Goal: Task Accomplishment & Management: Manage account settings

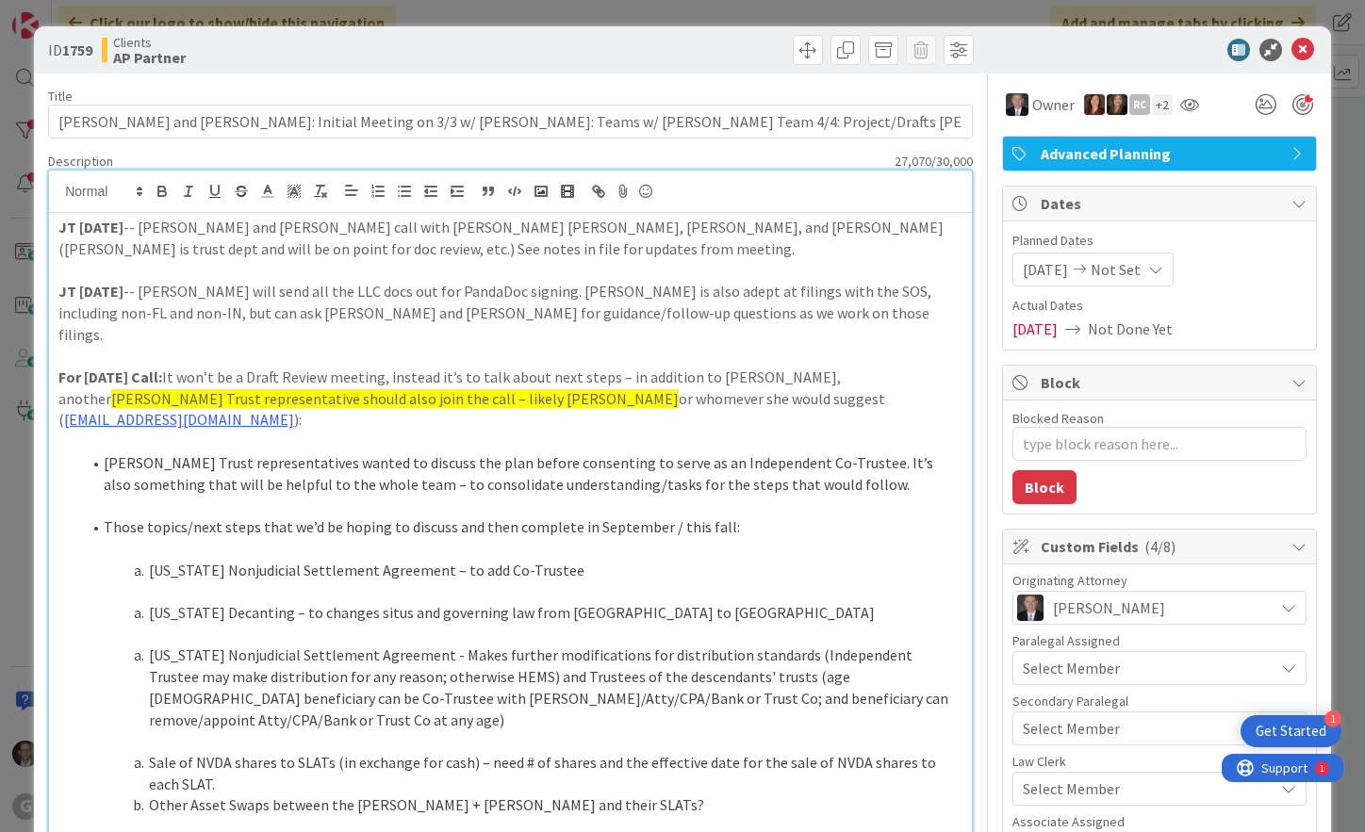
click at [61, 228] on strong "JT [DATE]" at bounding box center [90, 227] width 65 height 19
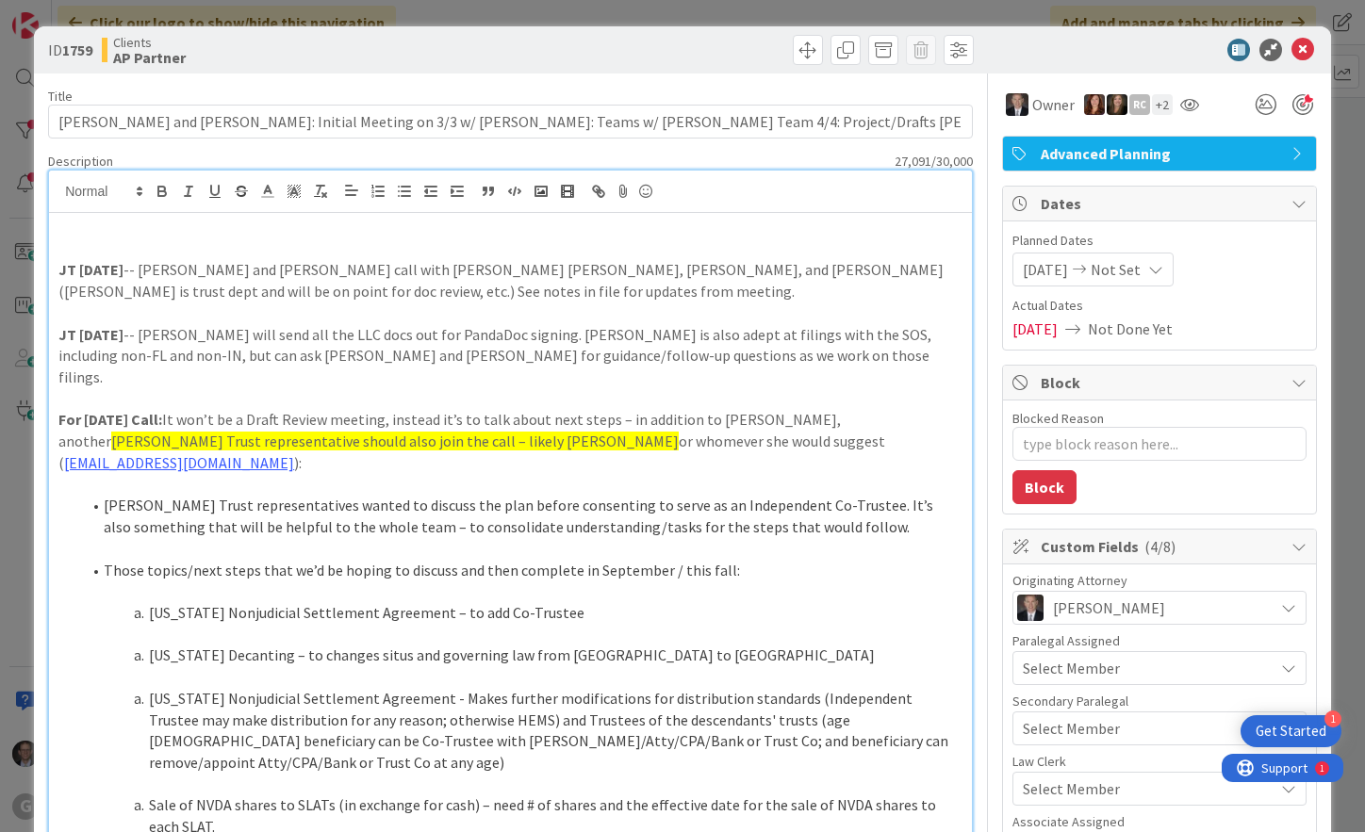
type textarea "x"
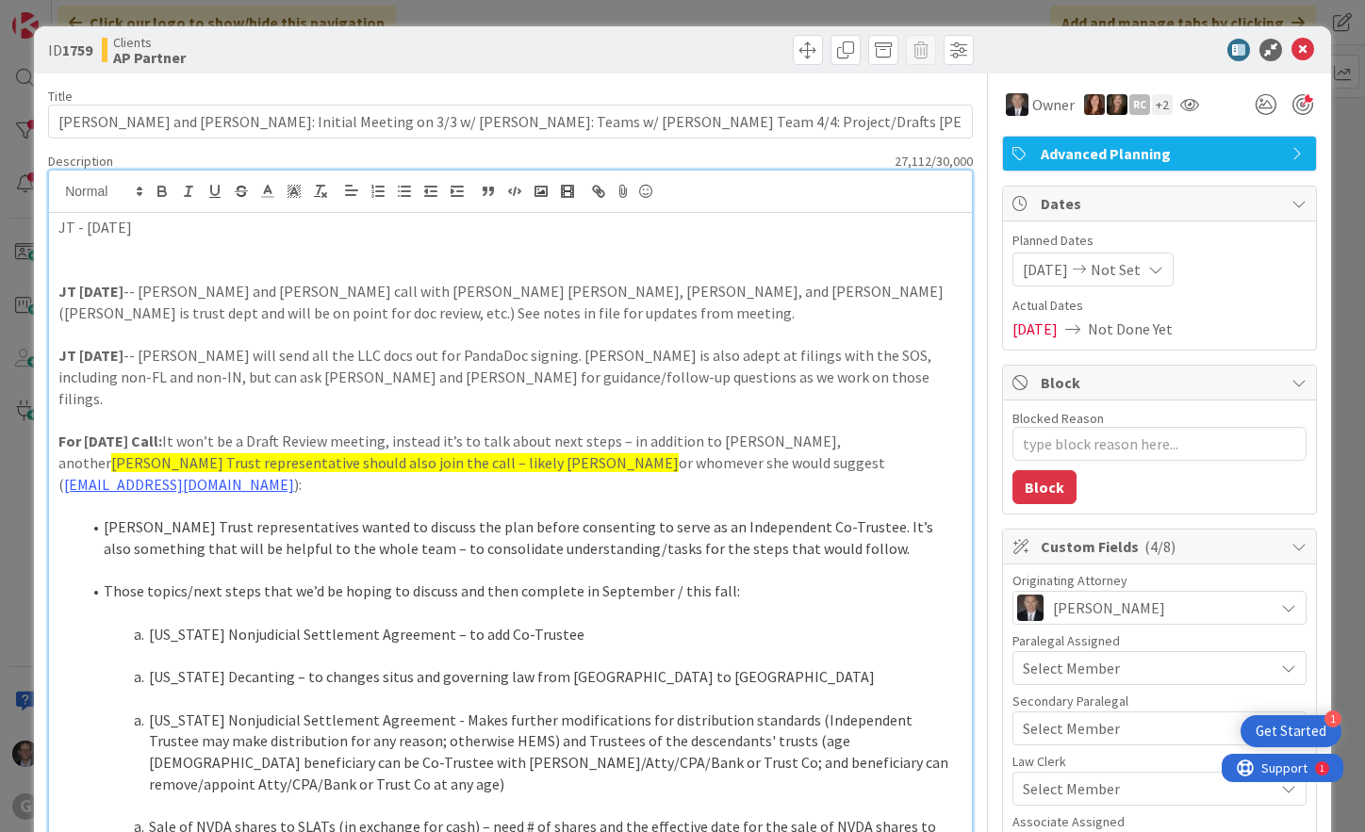
click at [178, 237] on p "JT - [DATE]" at bounding box center [510, 228] width 904 height 22
drag, startPoint x: 56, startPoint y: 223, endPoint x: 145, endPoint y: 230, distance: 89.8
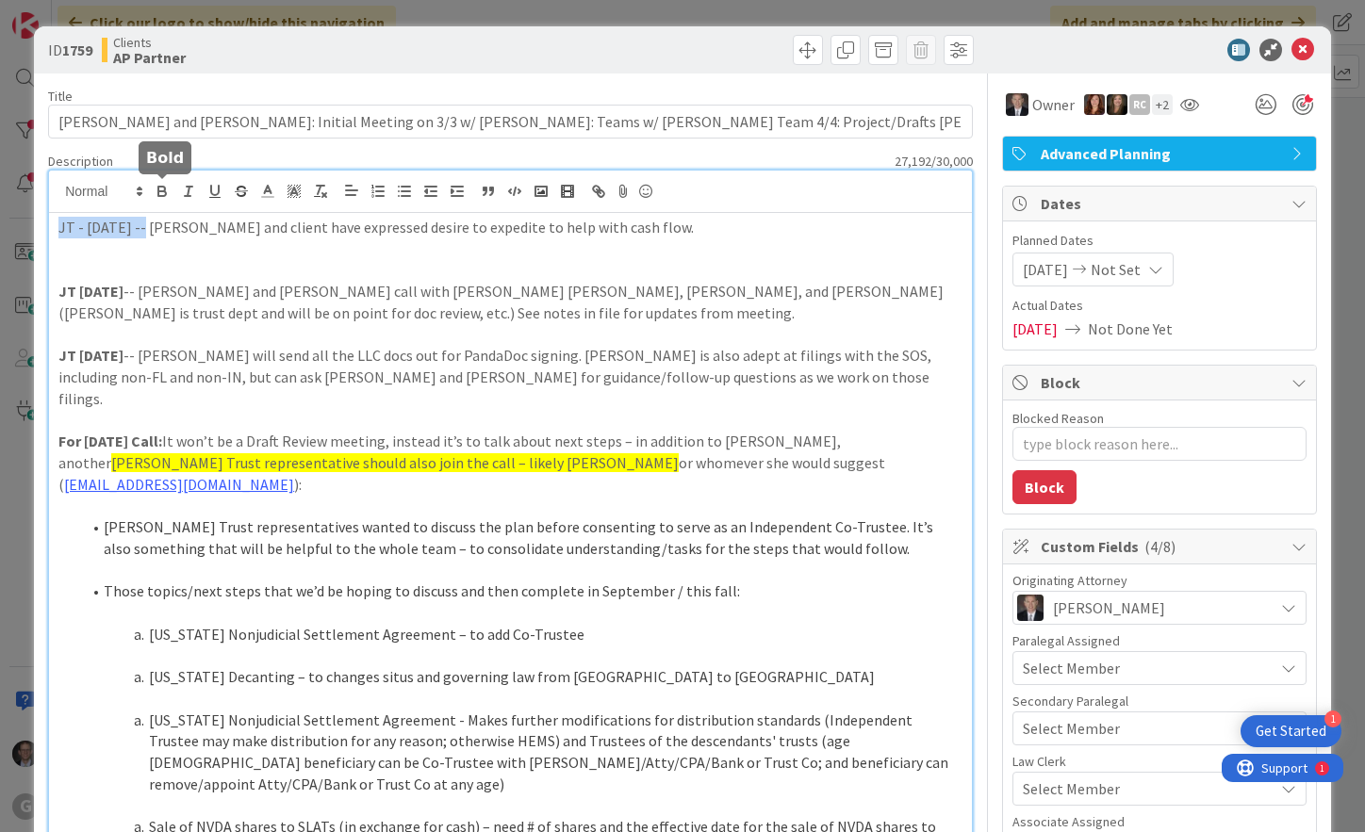
click at [168, 191] on icon "button" at bounding box center [162, 191] width 17 height 17
click at [153, 254] on p at bounding box center [510, 250] width 904 height 22
click at [90, 251] on p at bounding box center [510, 250] width 904 height 22
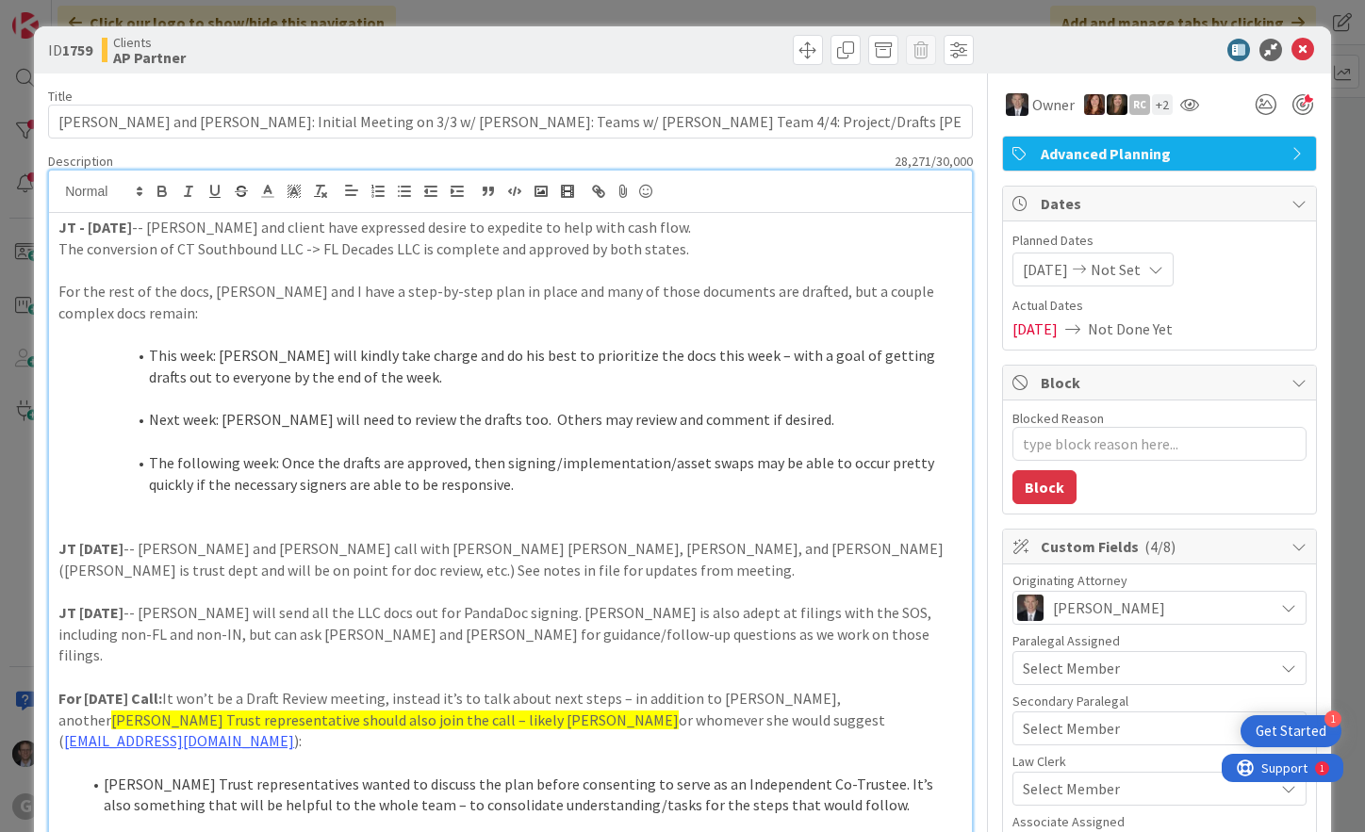
click at [63, 291] on p "For the rest of the docs, [PERSON_NAME] and I have a step-by-step plan in place…" at bounding box center [510, 302] width 904 height 42
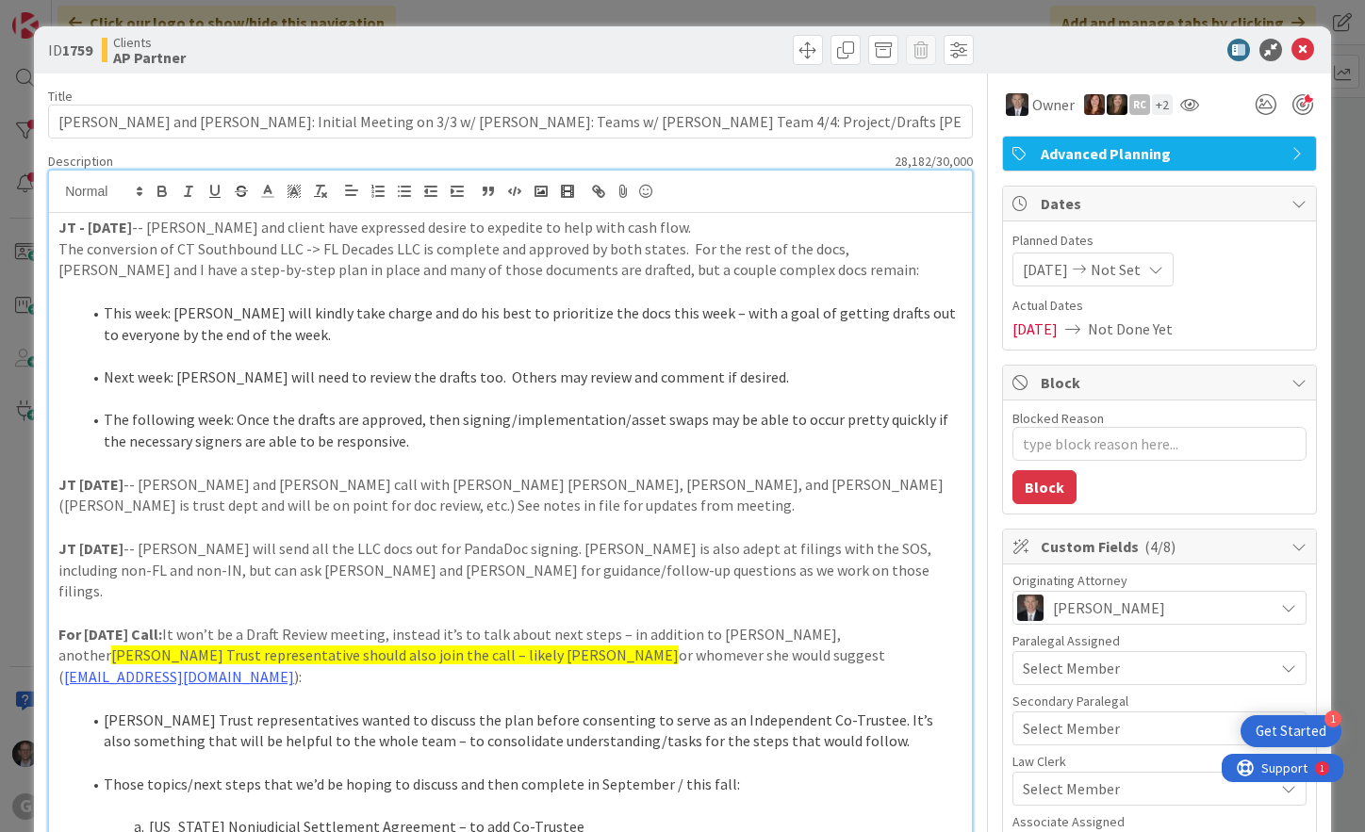
click at [234, 533] on p at bounding box center [510, 528] width 904 height 22
click at [165, 502] on p "JT [DATE] -- [PERSON_NAME] and [PERSON_NAME] call with [PERSON_NAME] [PERSON_NA…" at bounding box center [510, 495] width 904 height 42
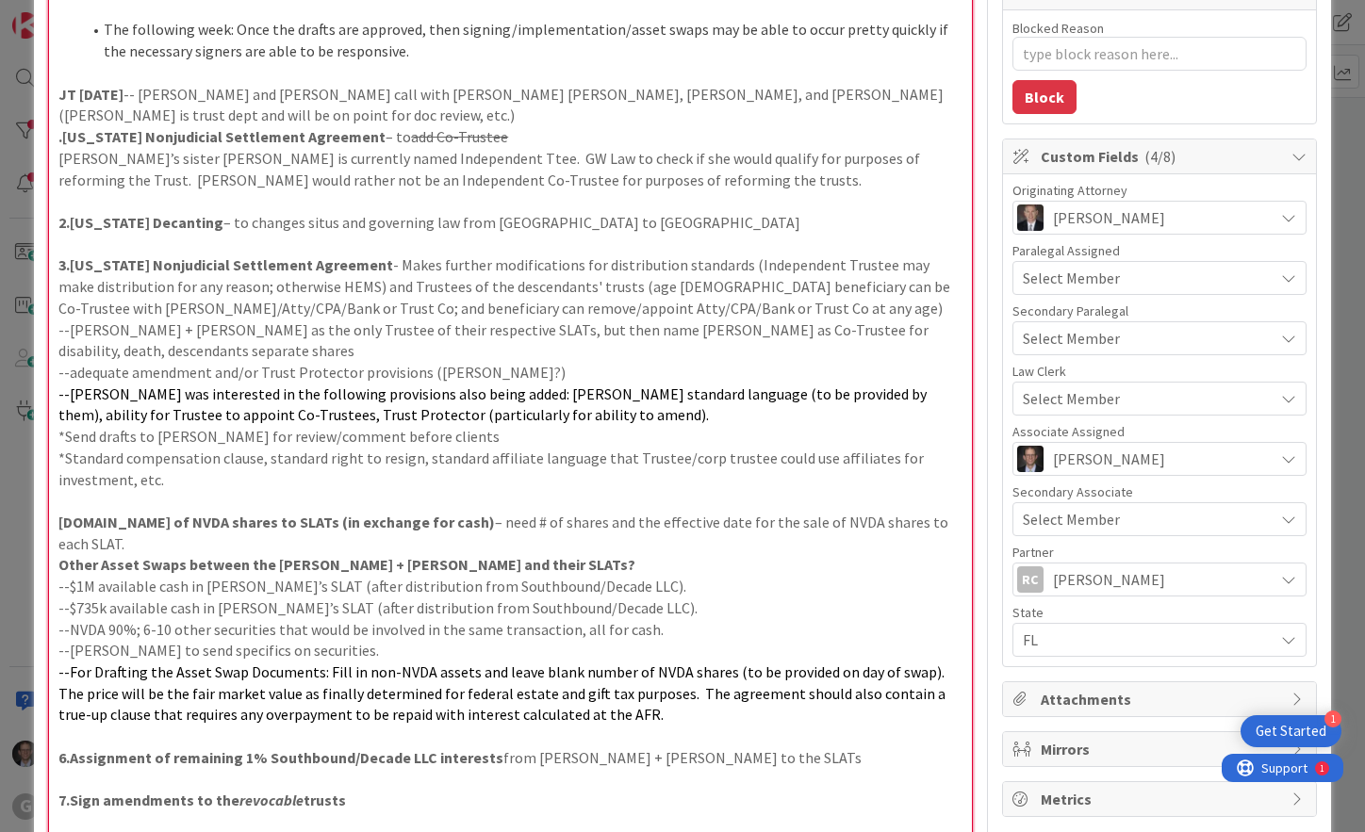
scroll to position [107, 0]
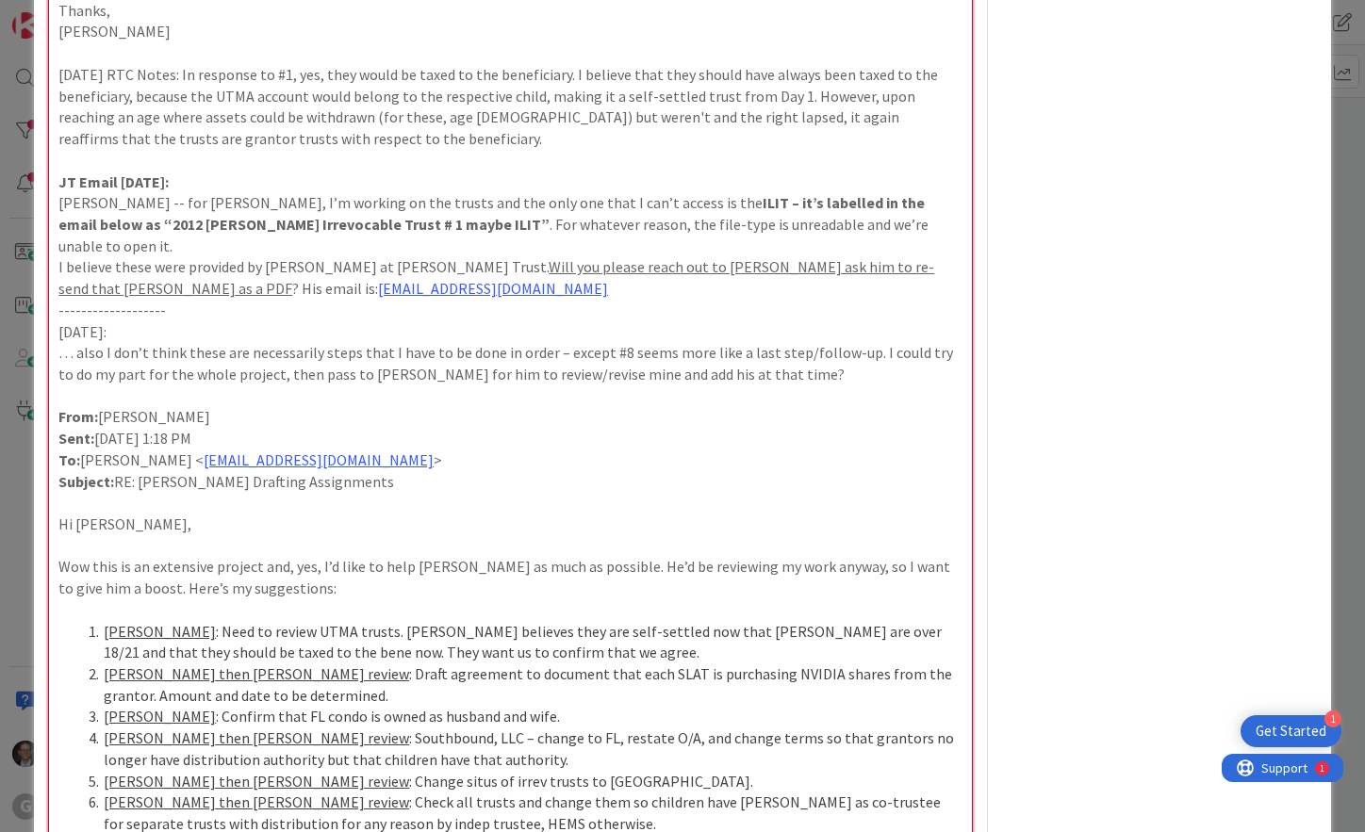
scroll to position [6599, 0]
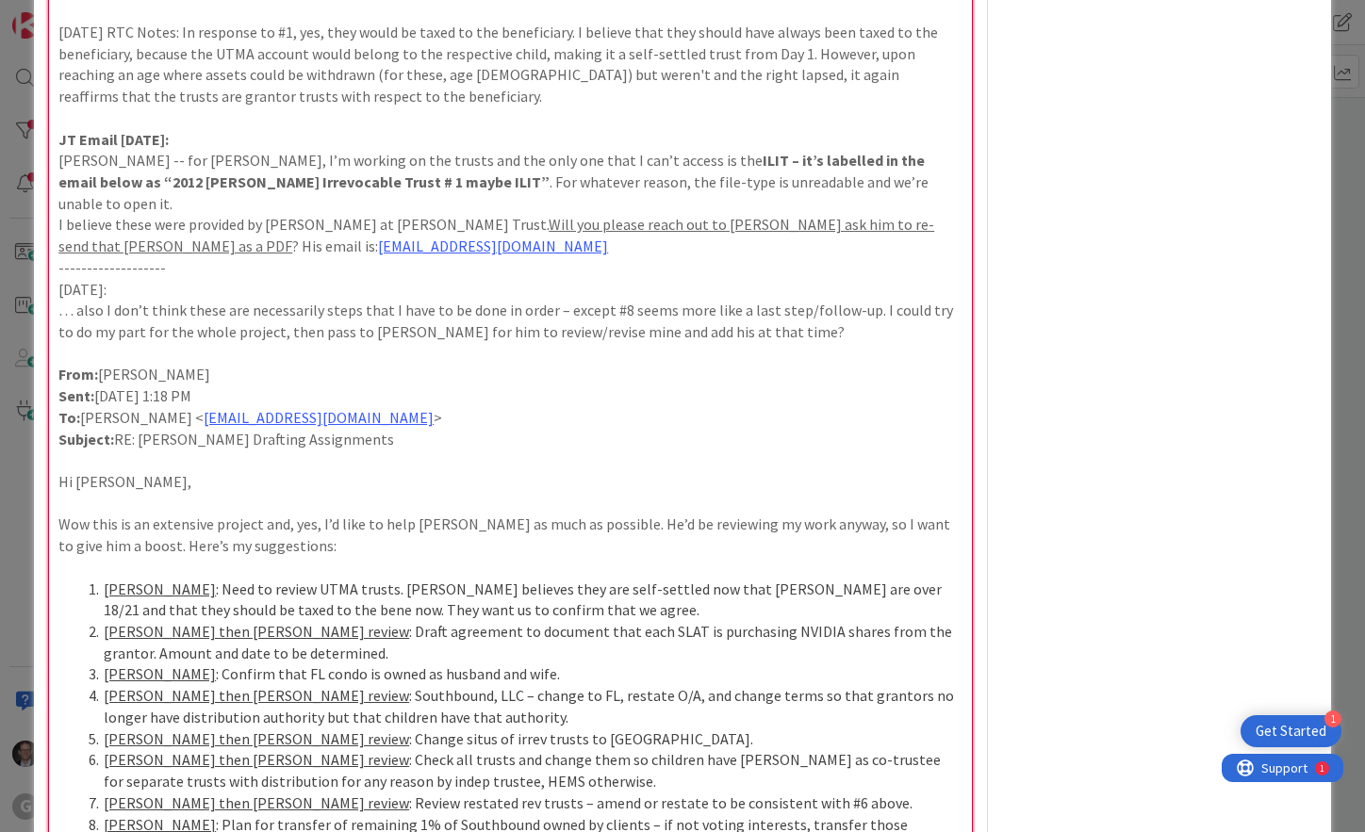
drag, startPoint x: 152, startPoint y: 742, endPoint x: 54, endPoint y: 498, distance: 263.1
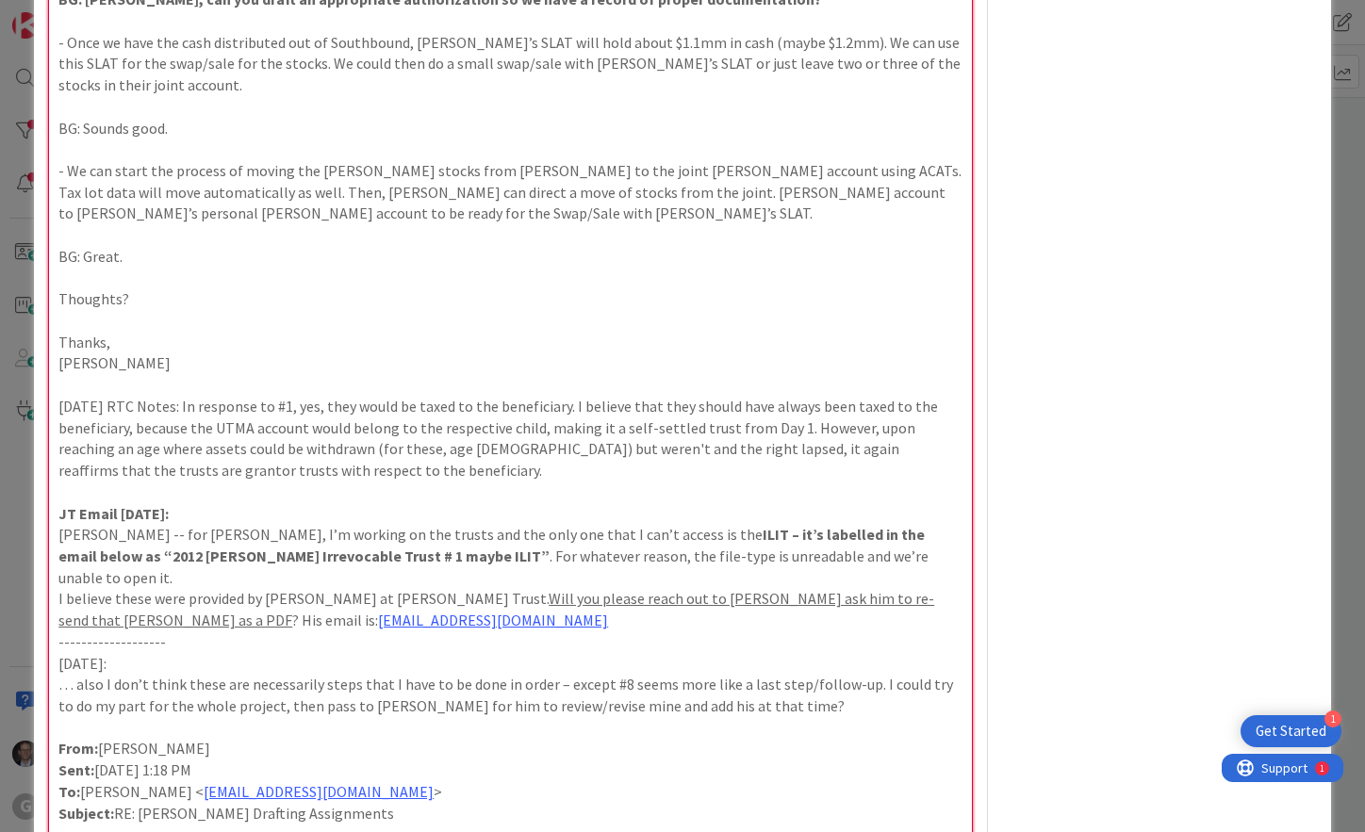
scroll to position [6222, 0]
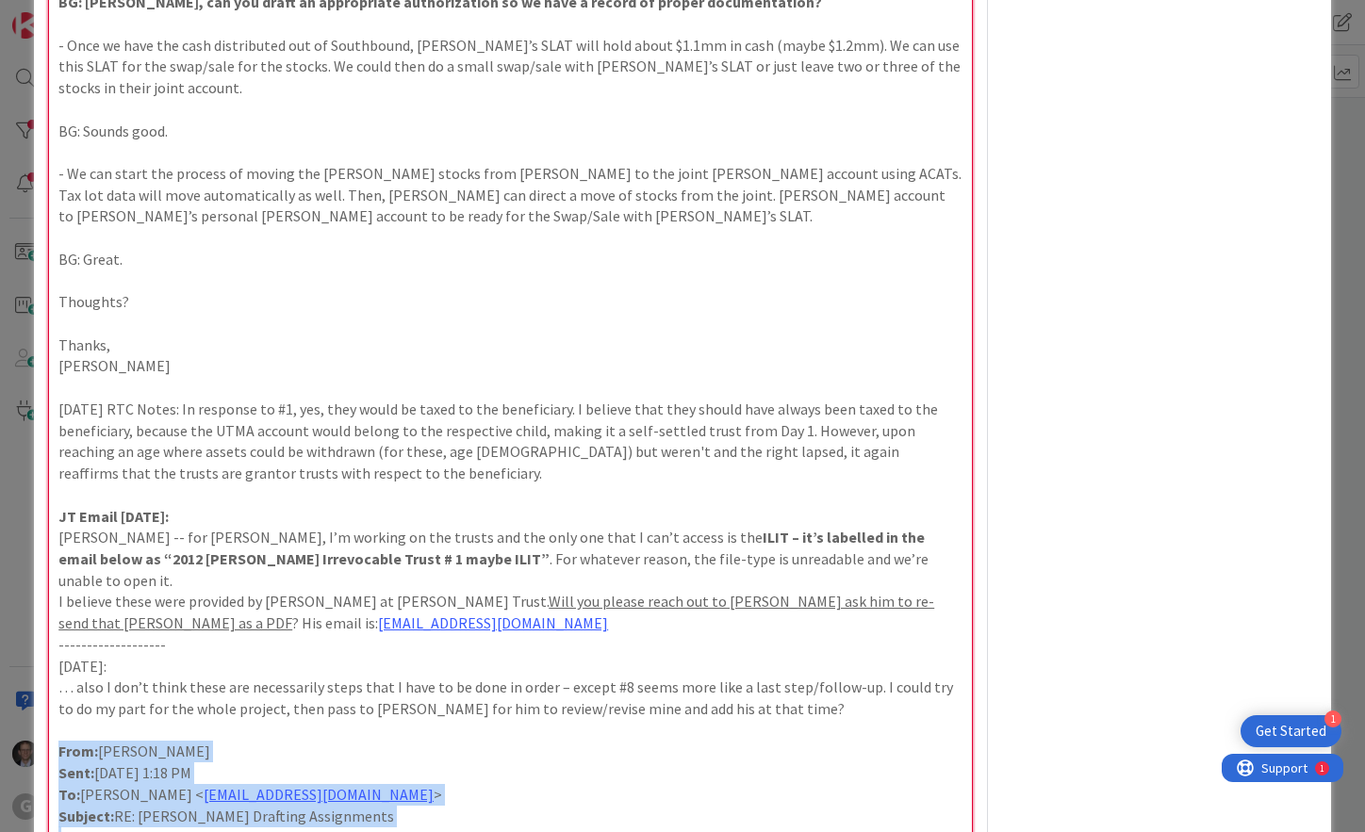
drag, startPoint x: 60, startPoint y: 362, endPoint x: 542, endPoint y: 479, distance: 495.7
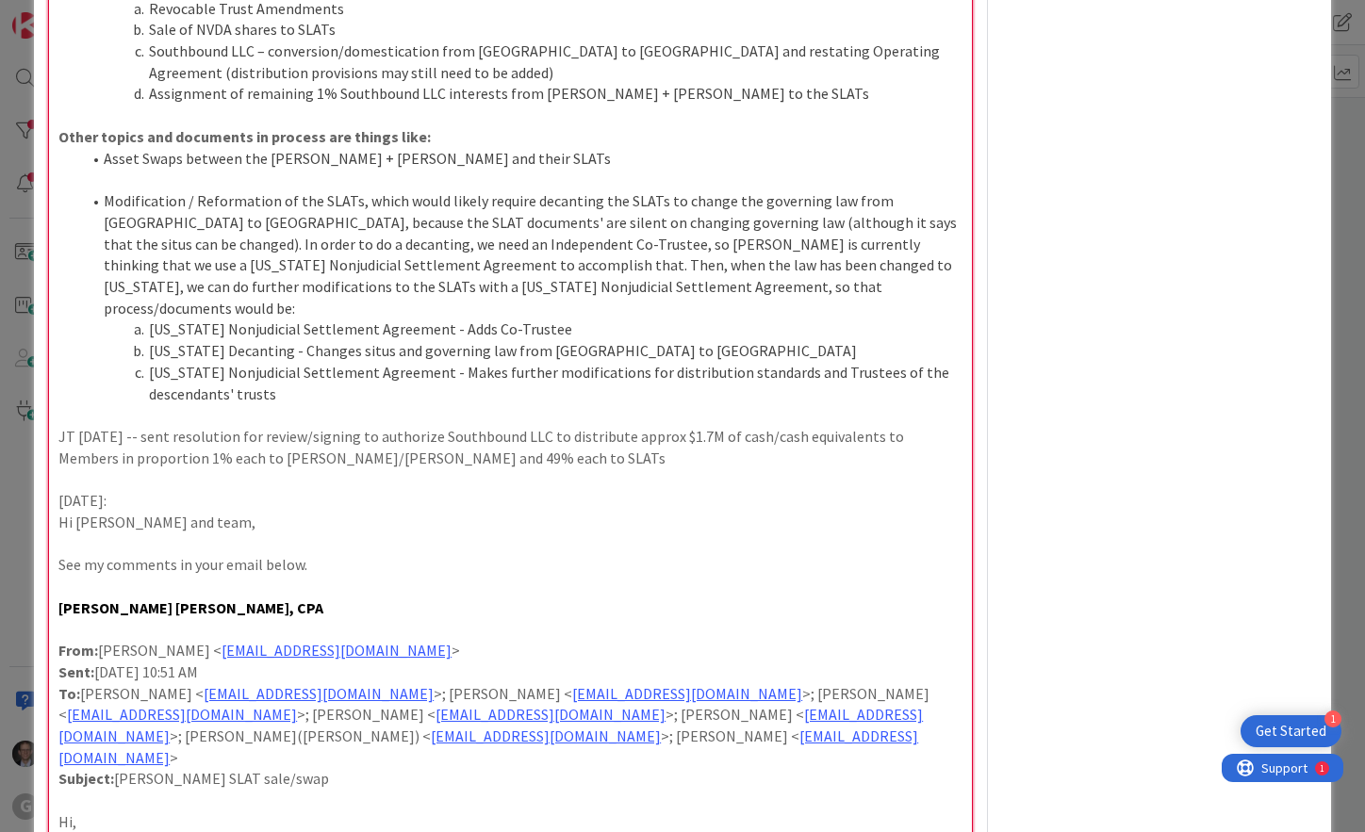
scroll to position [5091, 0]
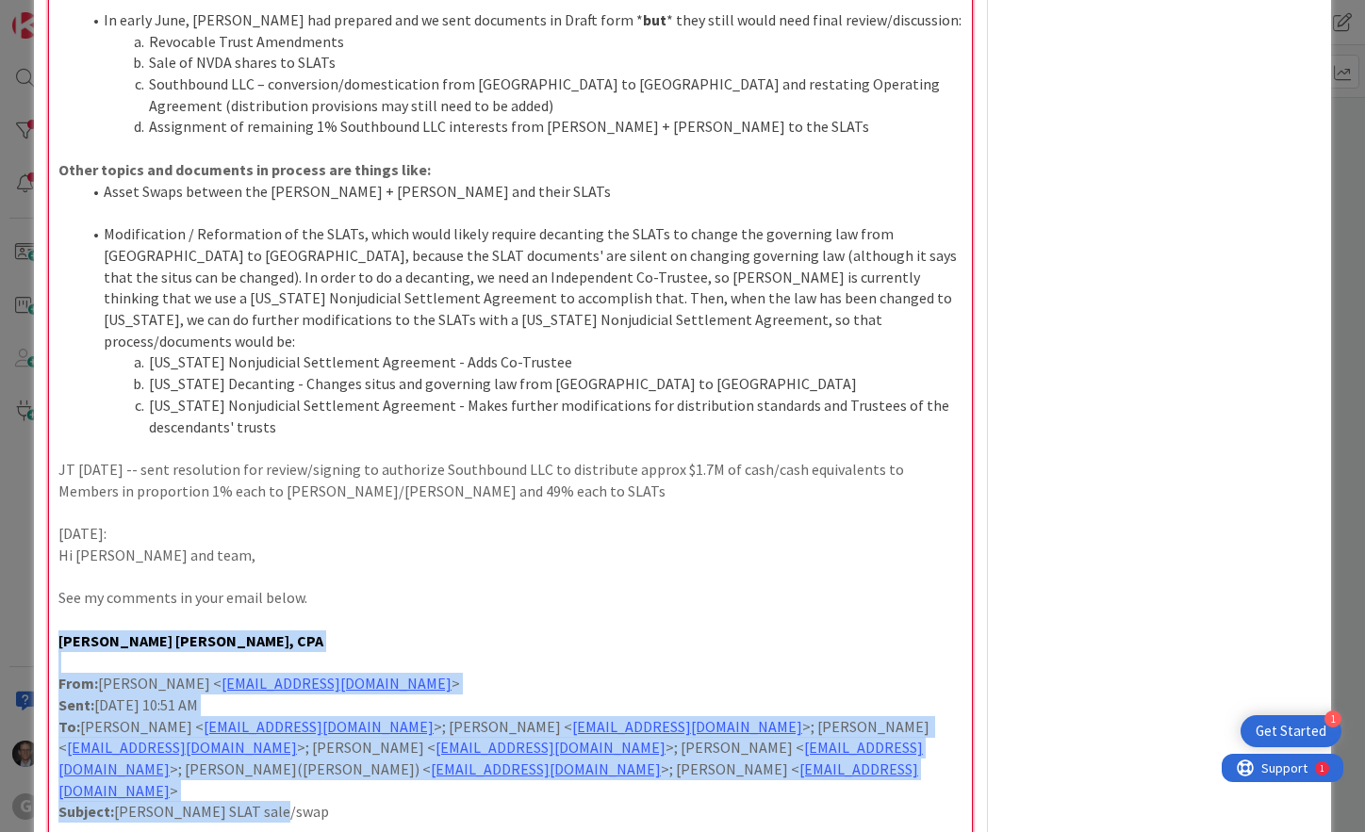
drag, startPoint x: 58, startPoint y: 318, endPoint x: 440, endPoint y: 478, distance: 414.1
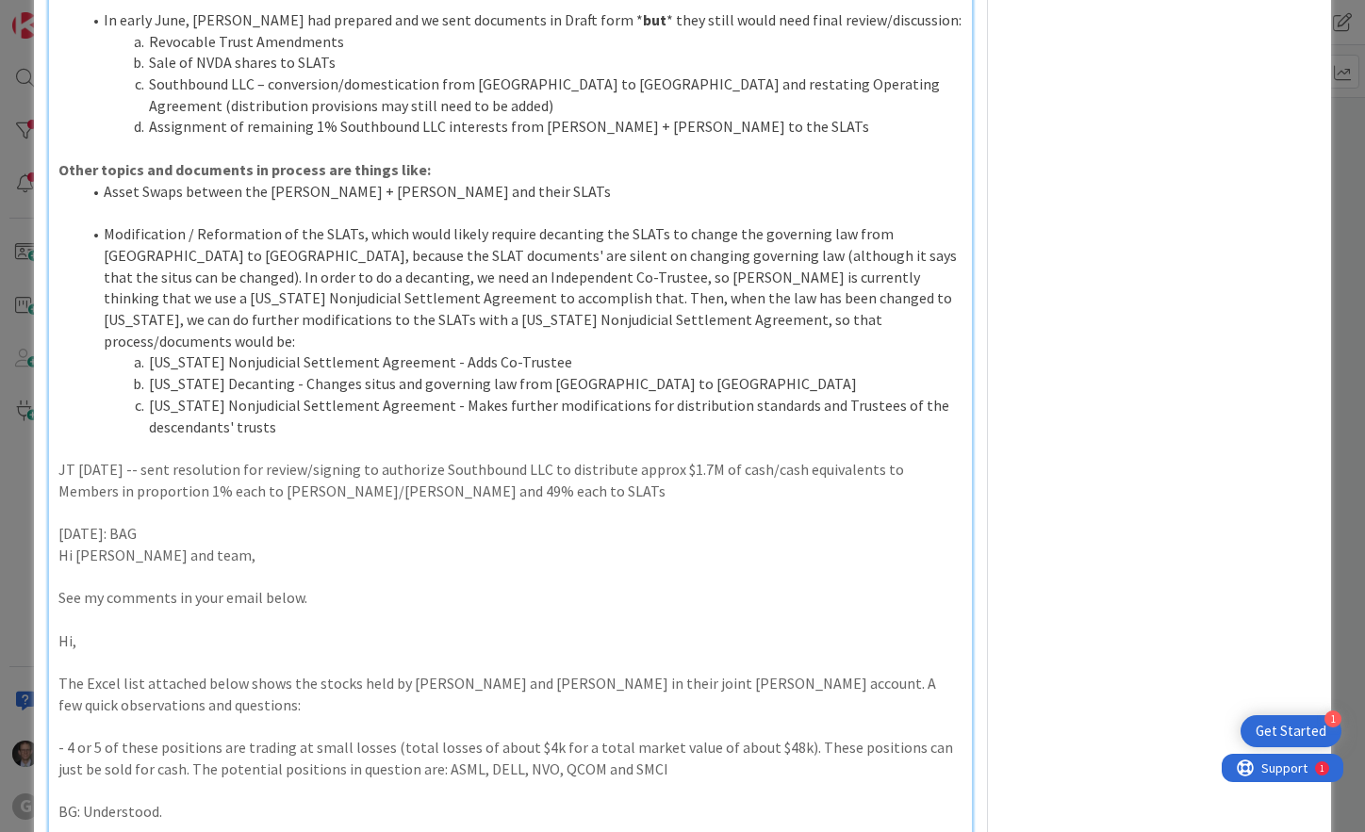
drag, startPoint x: 54, startPoint y: 214, endPoint x: 157, endPoint y: 190, distance: 106.3
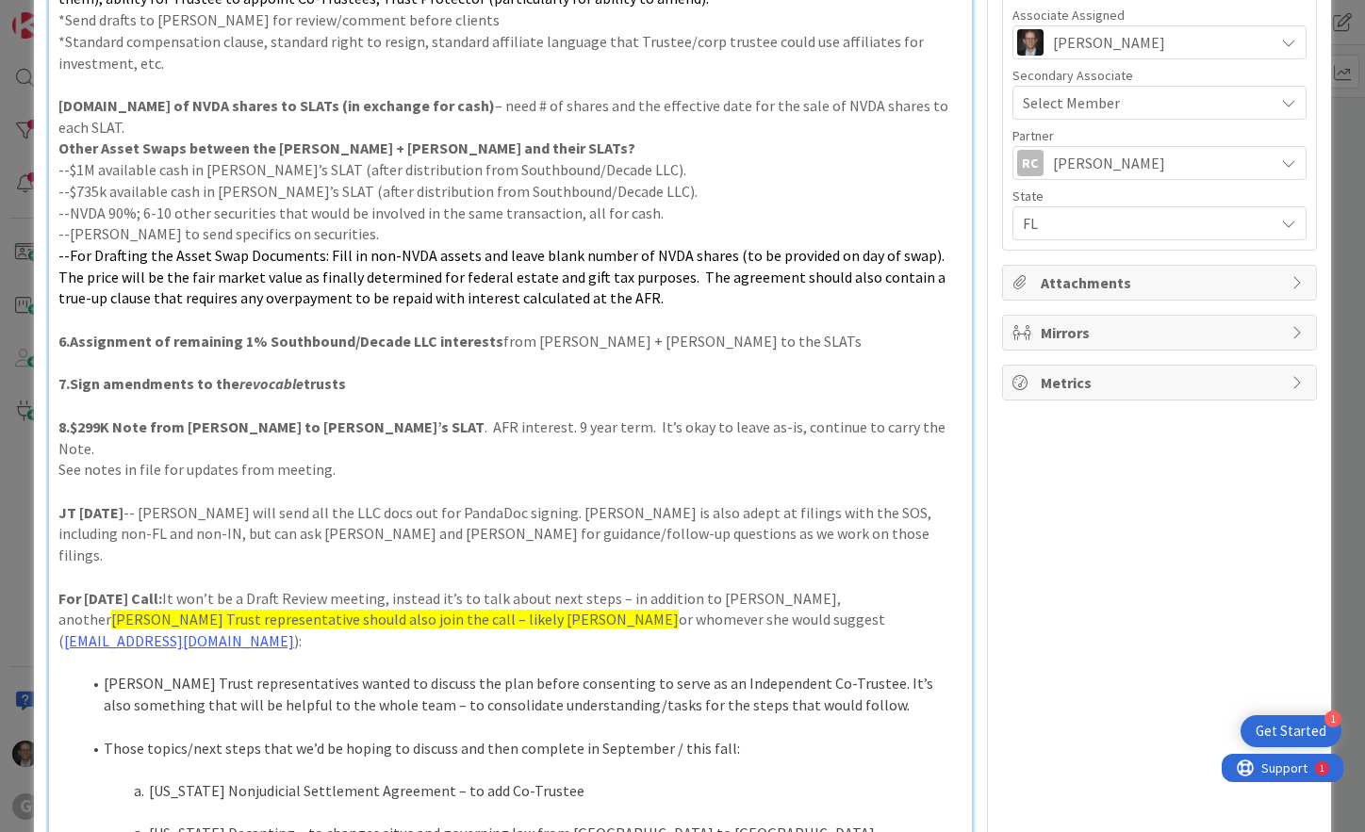
scroll to position [0, 0]
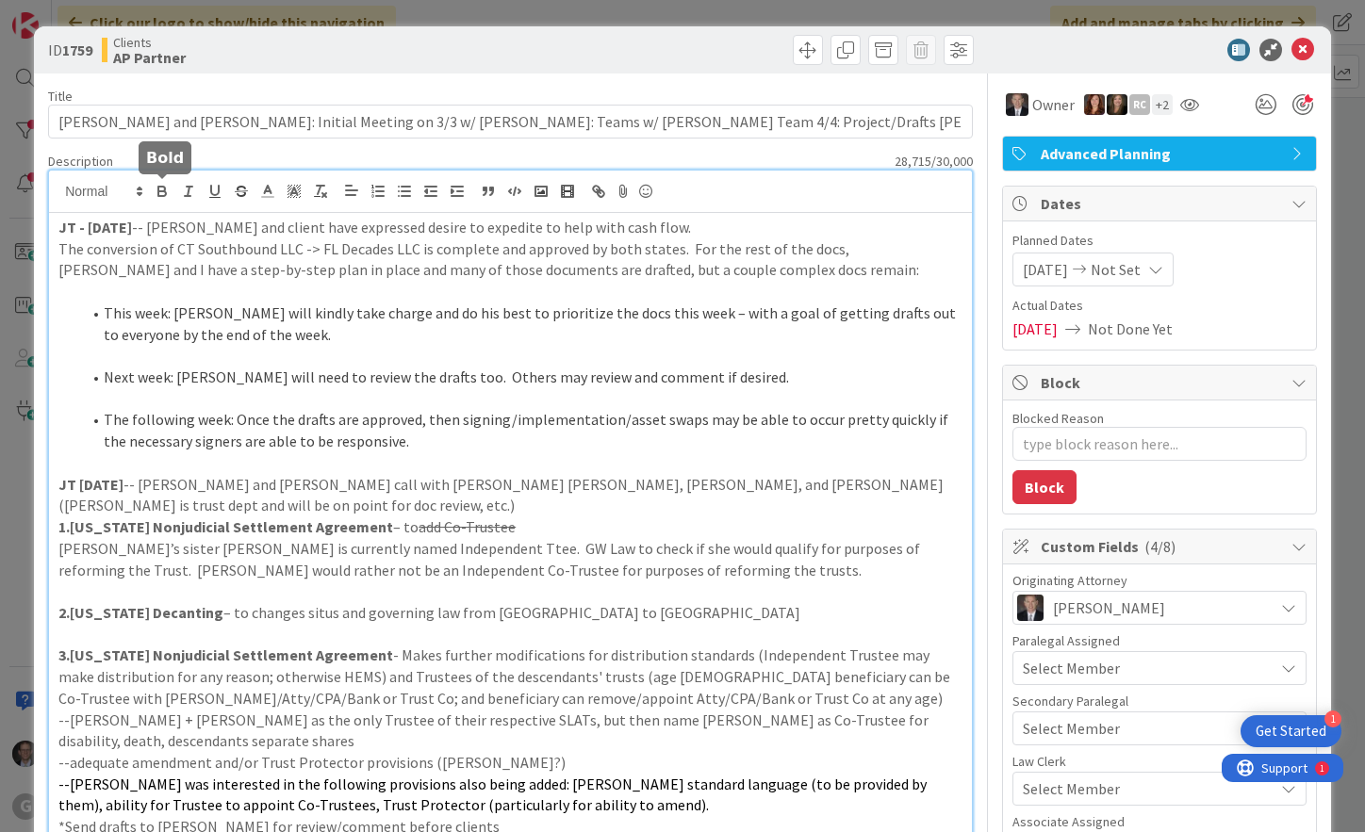
click at [155, 189] on icon "button" at bounding box center [162, 191] width 17 height 17
click at [1293, 109] on div at bounding box center [1303, 104] width 21 height 21
click at [1292, 47] on icon at bounding box center [1303, 50] width 23 height 23
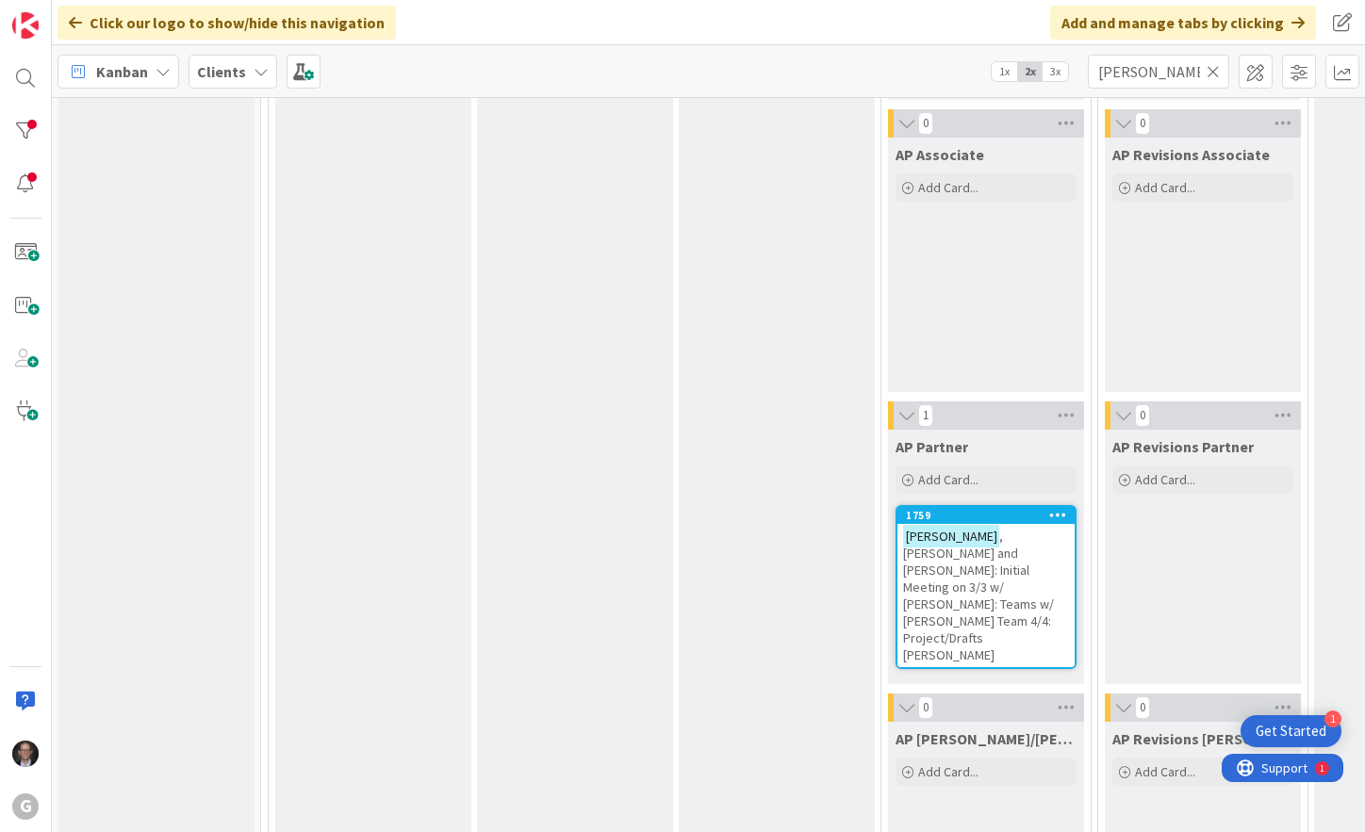
click at [1000, 568] on span ", [PERSON_NAME] and [PERSON_NAME]: Initial Meeting on 3/3 w/ [PERSON_NAME]: Tea…" at bounding box center [978, 596] width 151 height 136
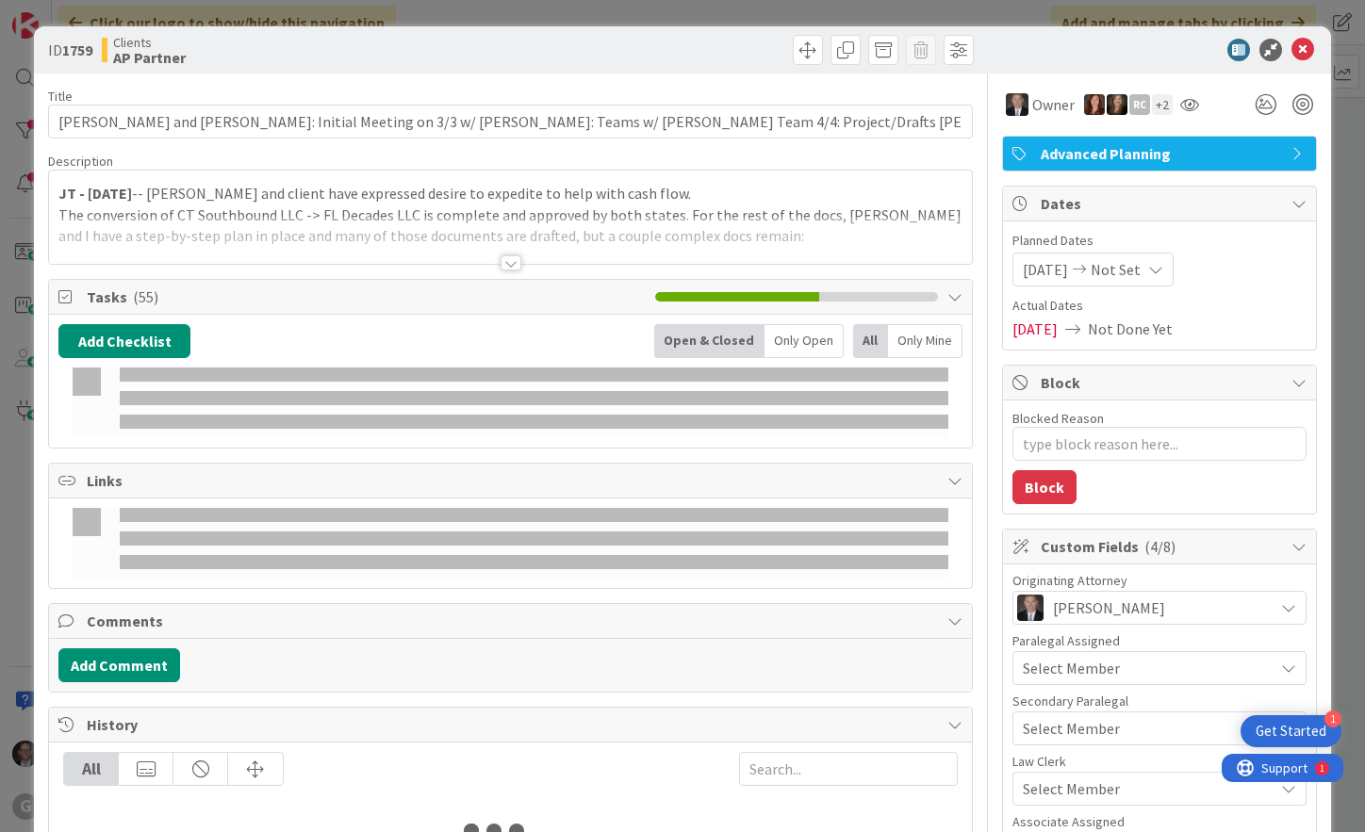
type textarea "x"
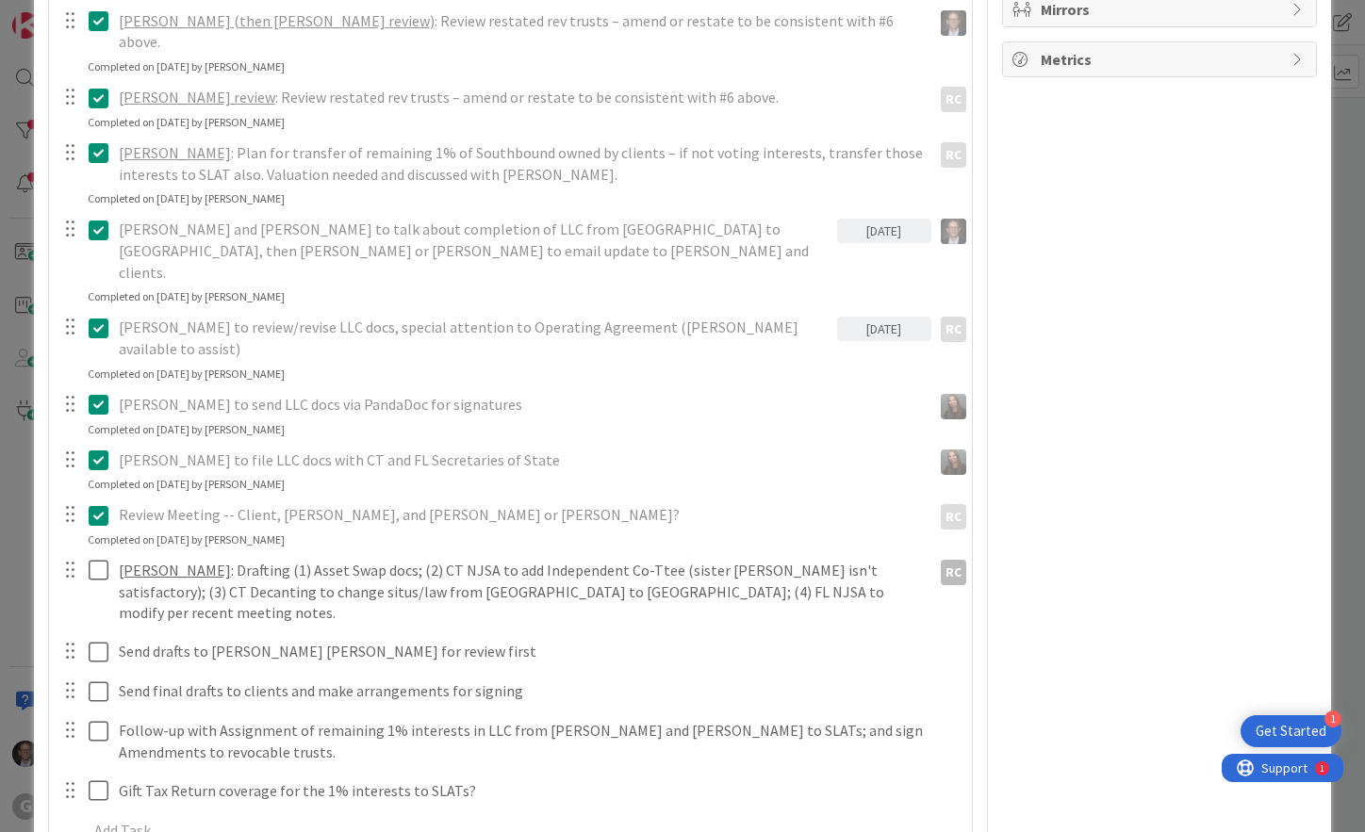
scroll to position [1131, 0]
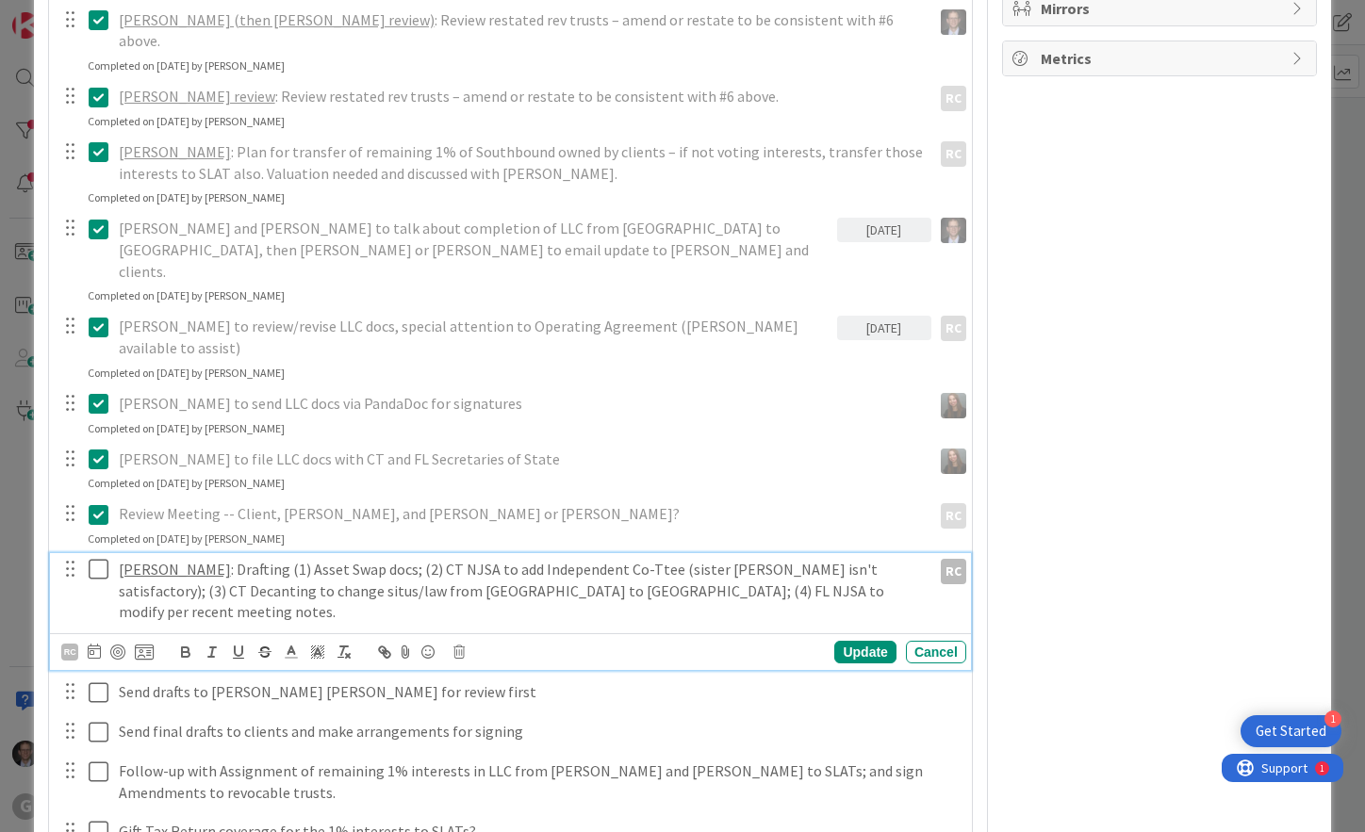
click at [275, 559] on p "[PERSON_NAME] : Drafting (1) Asset Swap docs; (2) CT NJSA to add Independent Co…" at bounding box center [521, 591] width 805 height 64
click at [88, 644] on icon at bounding box center [94, 651] width 13 height 15
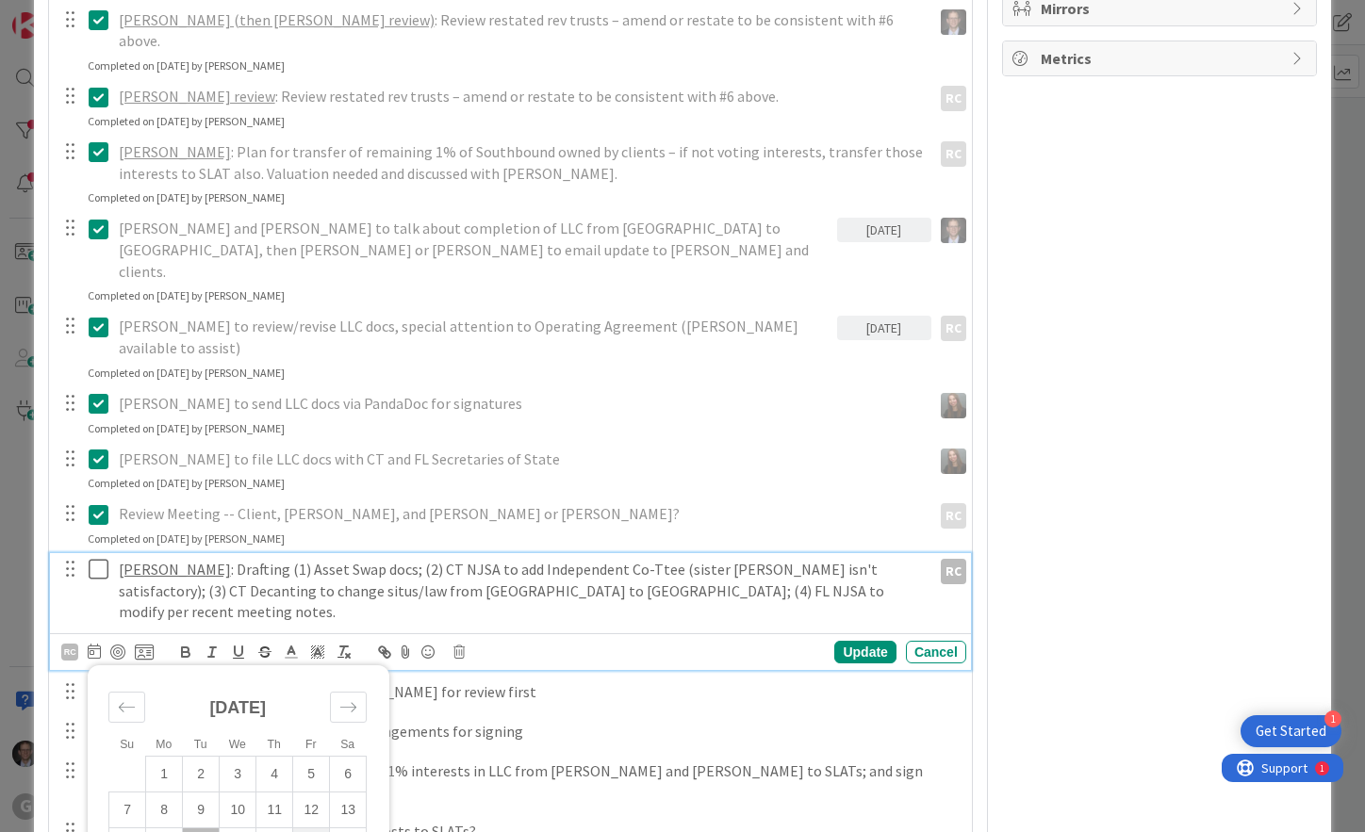
click at [321, 829] on td "19" at bounding box center [311, 847] width 37 height 36
type input "[DATE]"
click at [858, 641] on div "Update" at bounding box center [864, 652] width 61 height 23
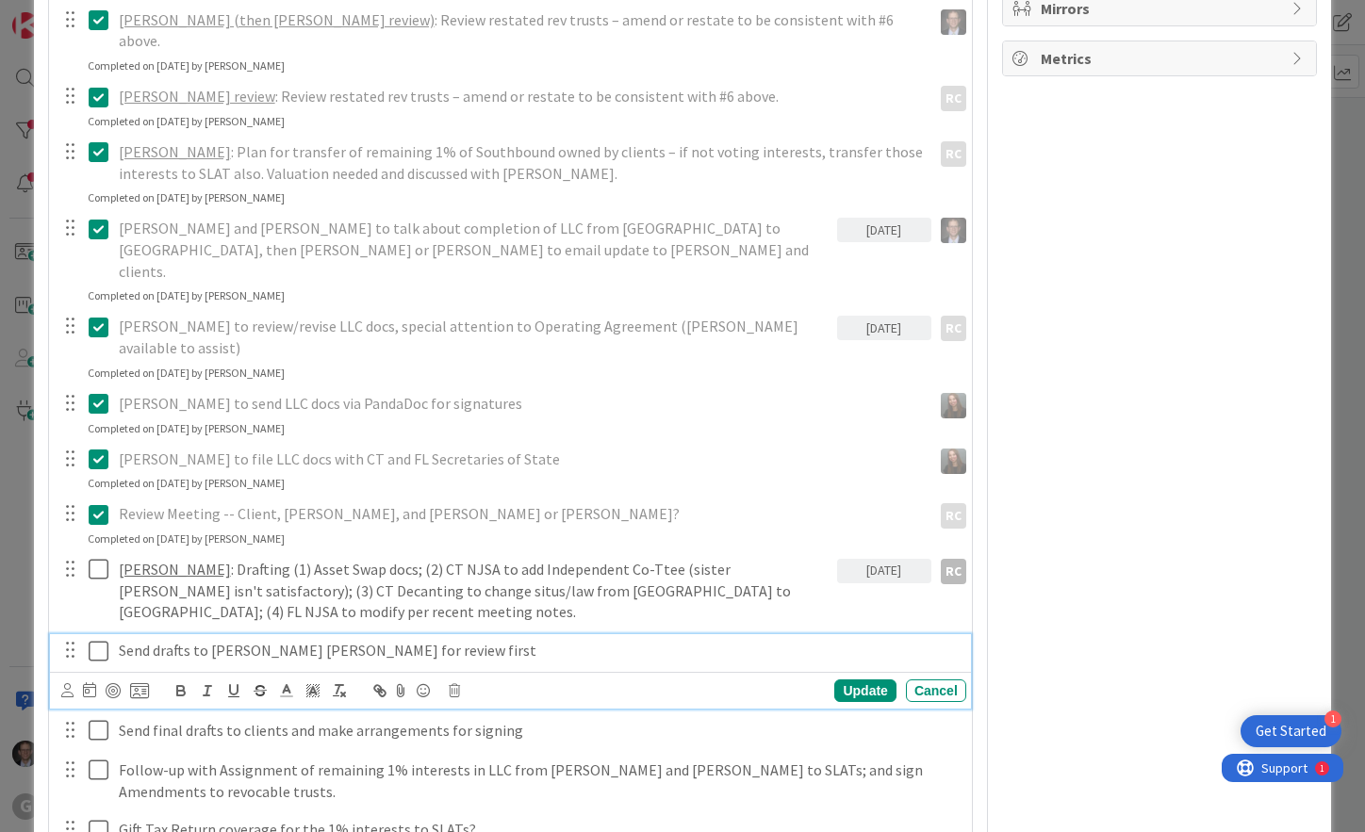
click at [430, 640] on p "Send drafts to [PERSON_NAME] [PERSON_NAME] for review first" at bounding box center [539, 651] width 840 height 22
click at [72, 683] on icon at bounding box center [67, 690] width 12 height 14
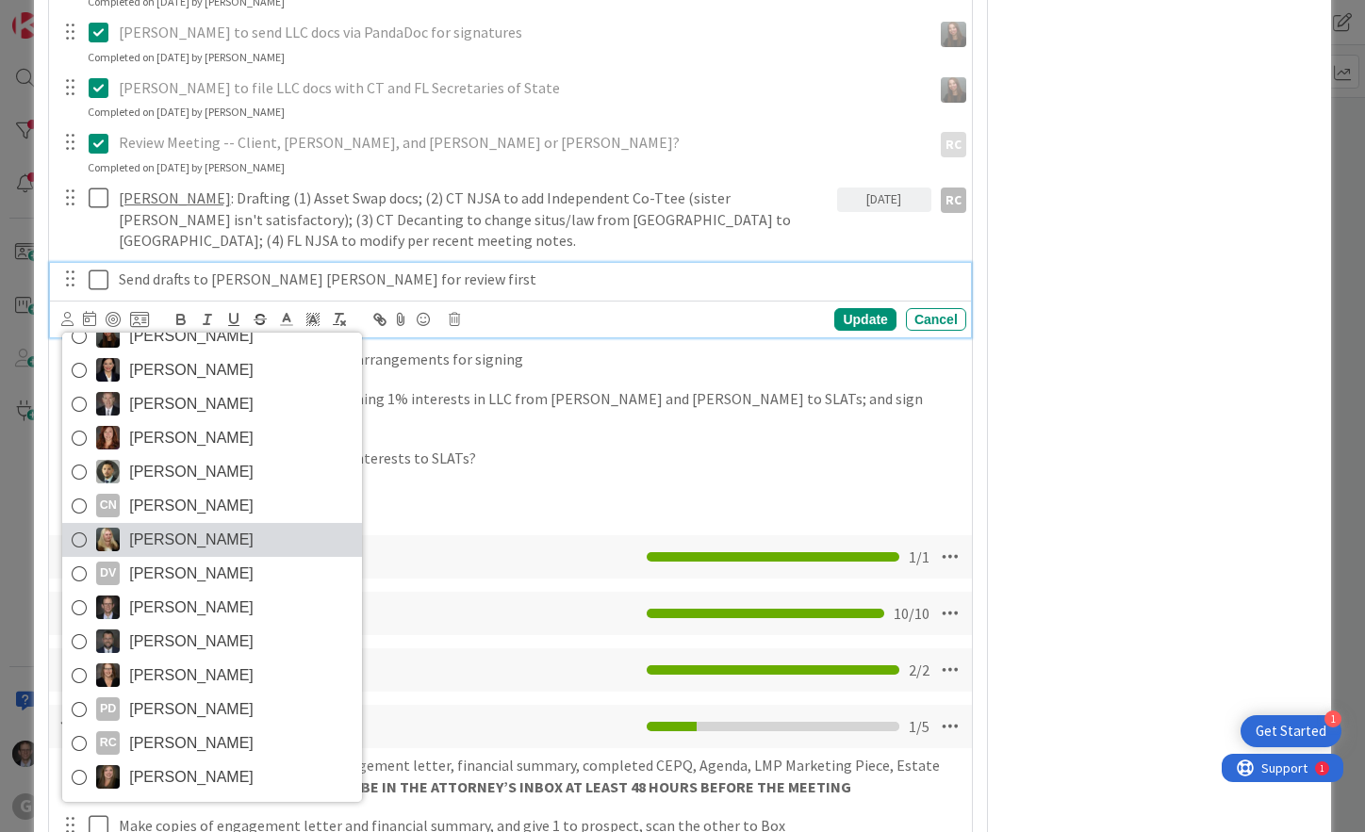
scroll to position [1508, 0]
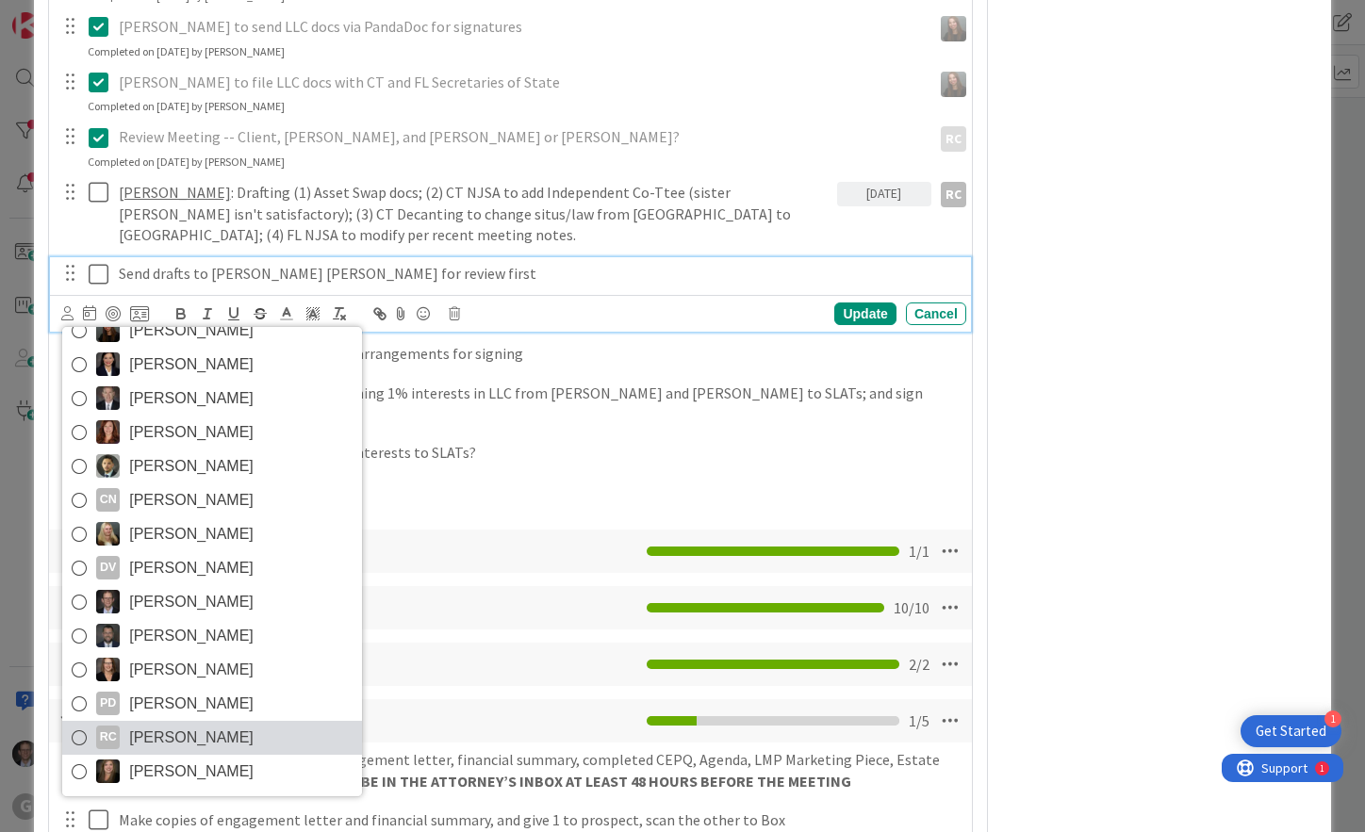
click at [78, 724] on icon at bounding box center [79, 738] width 15 height 28
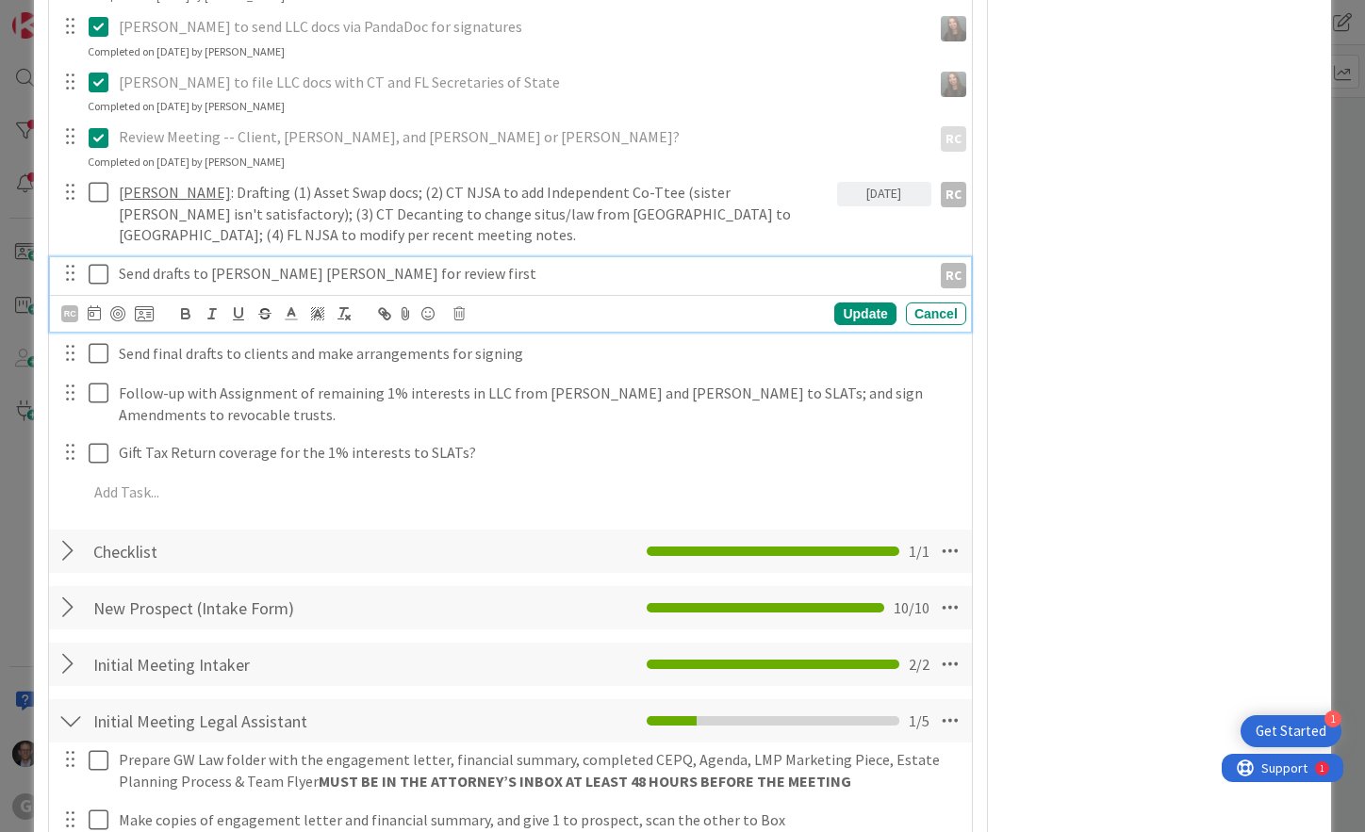
type textarea "x"
click at [74, 305] on div "RC" at bounding box center [69, 313] width 17 height 17
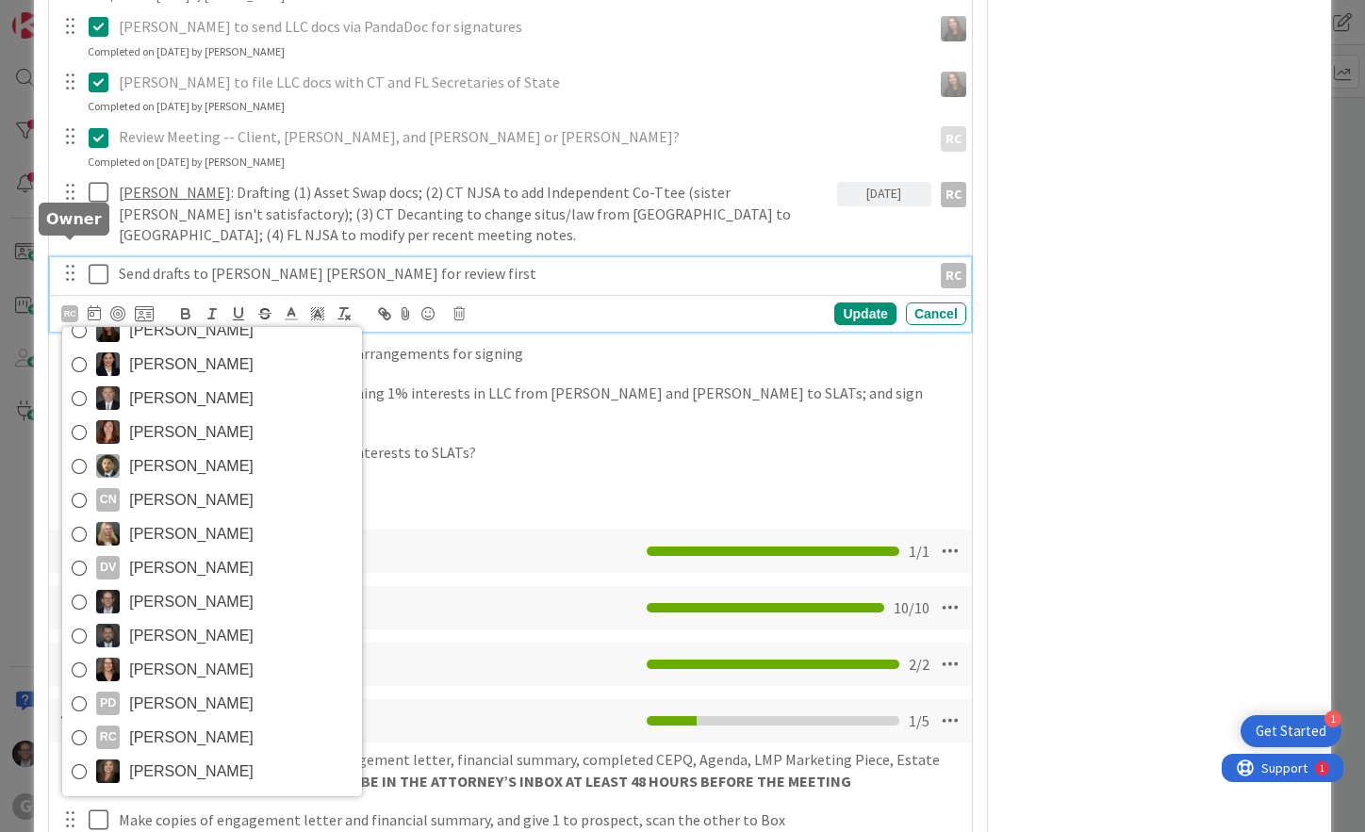
scroll to position [0, 0]
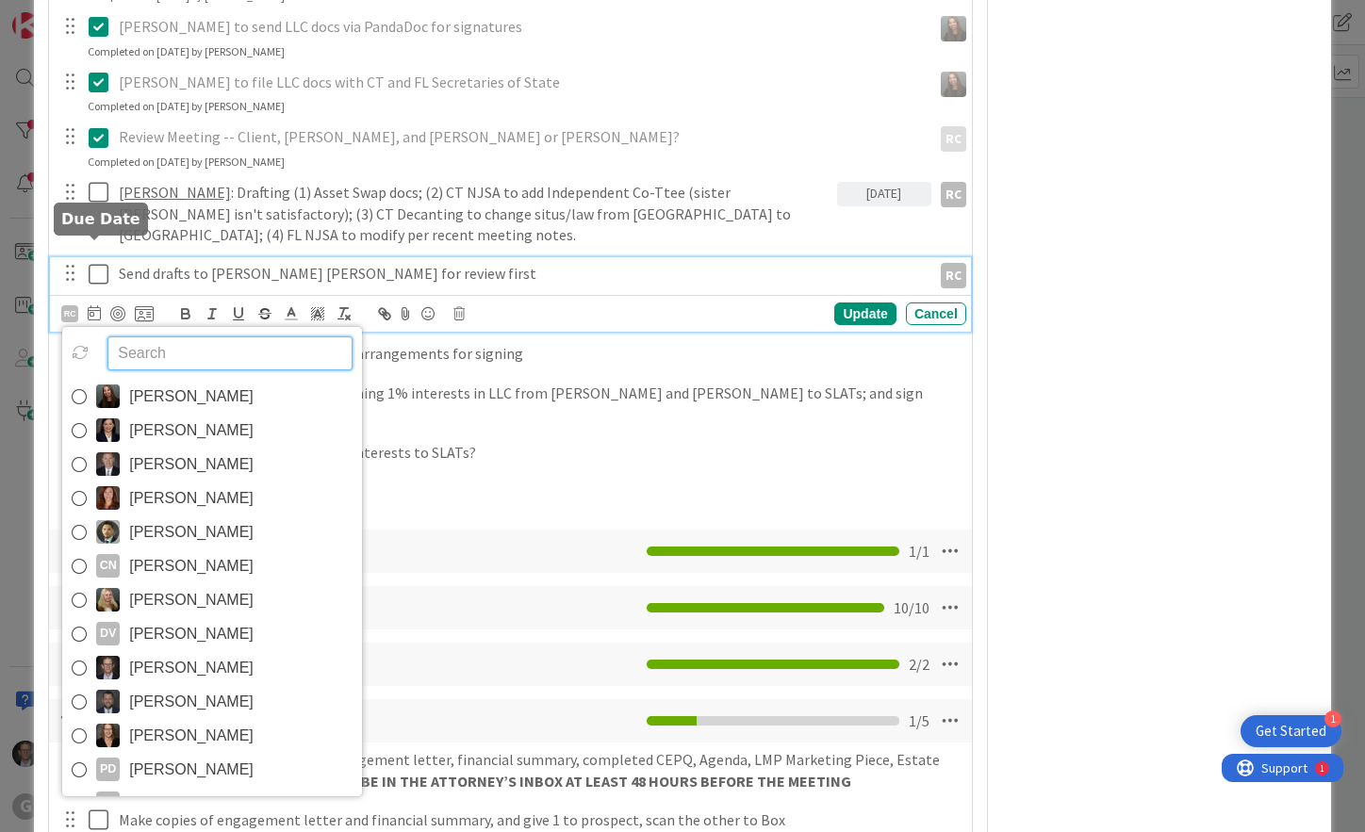
click at [92, 305] on icon at bounding box center [94, 312] width 13 height 15
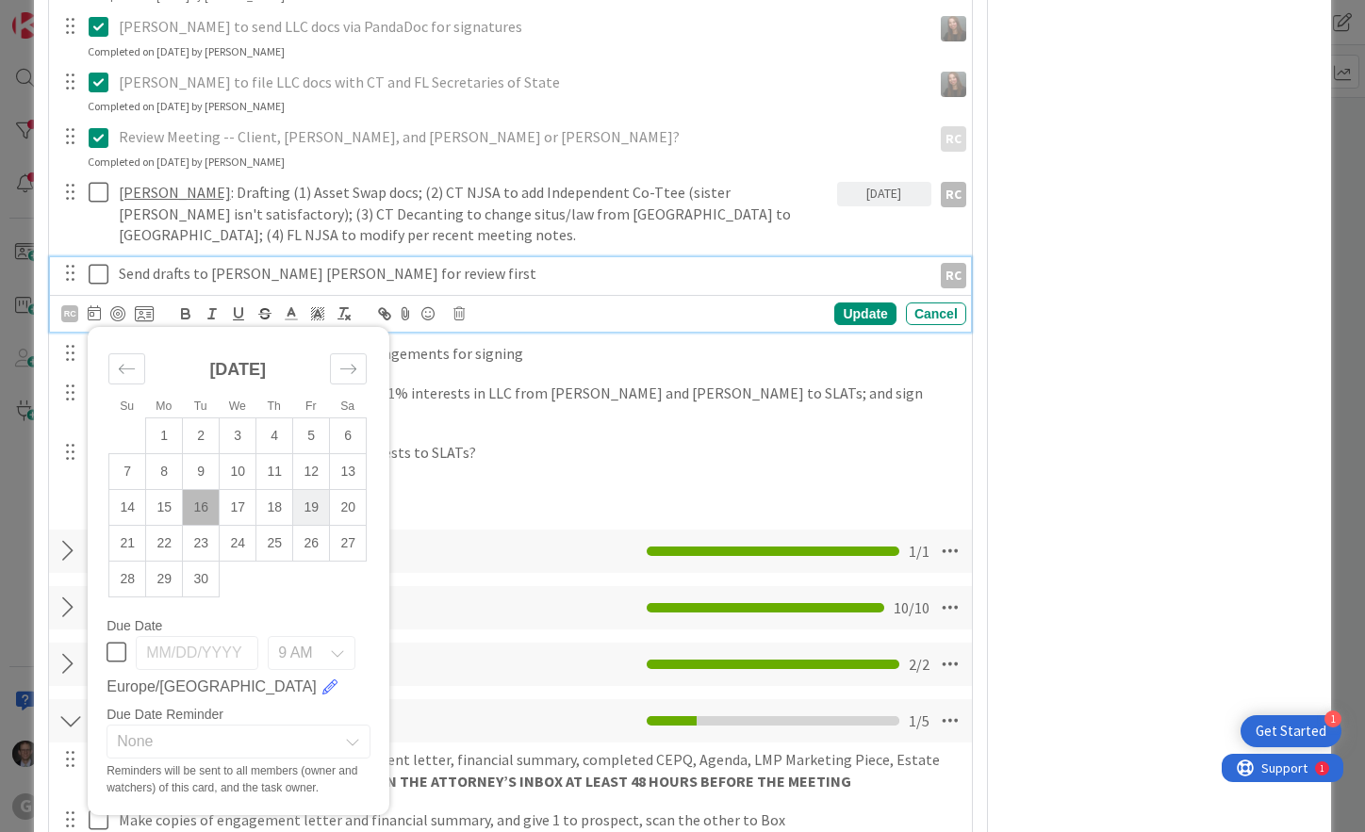
drag, startPoint x: 306, startPoint y: 441, endPoint x: 321, endPoint y: 427, distance: 20.7
click at [308, 489] on td "19" at bounding box center [311, 507] width 37 height 36
type input "[DATE]"
type textarea "x"
click at [844, 303] on div "Update" at bounding box center [864, 314] width 61 height 23
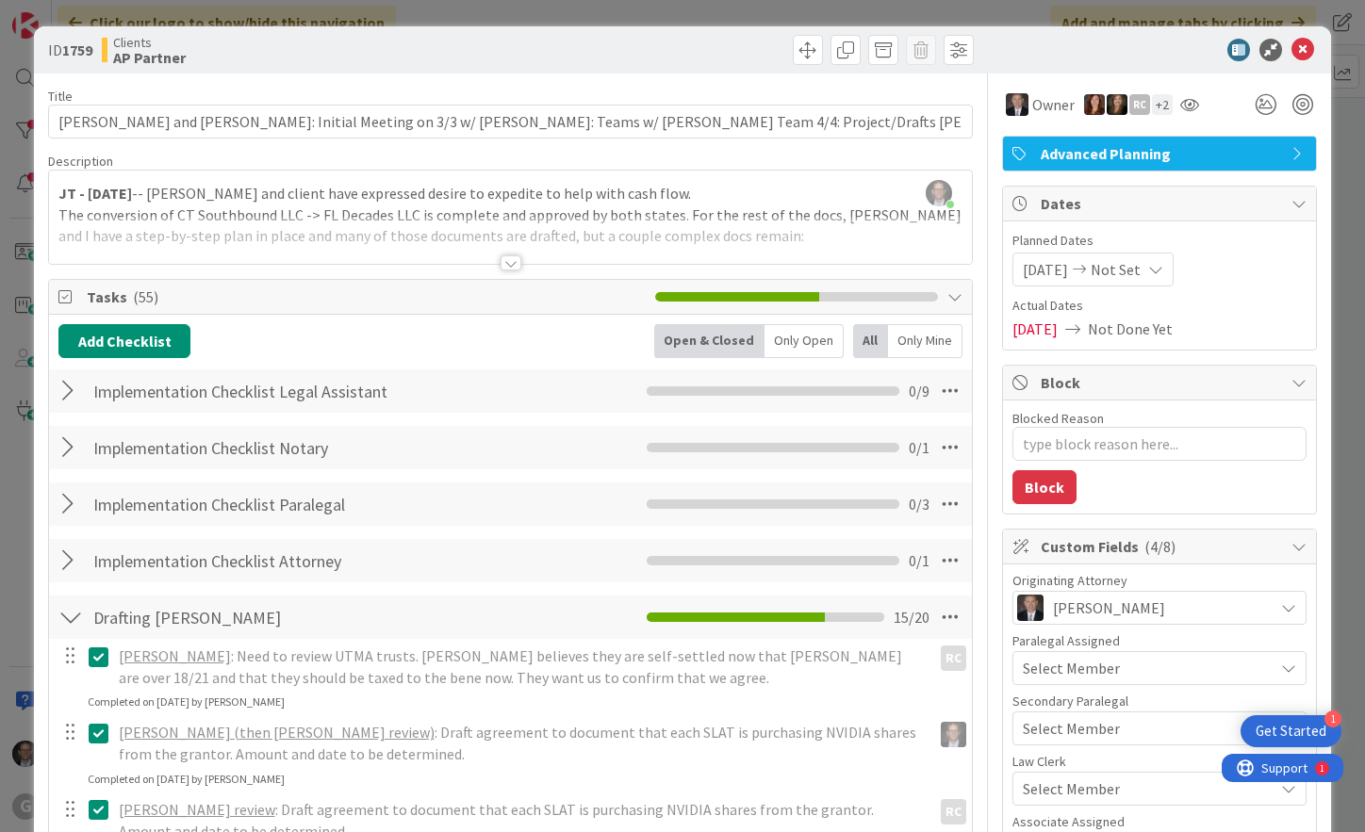
click at [508, 266] on div at bounding box center [511, 262] width 21 height 15
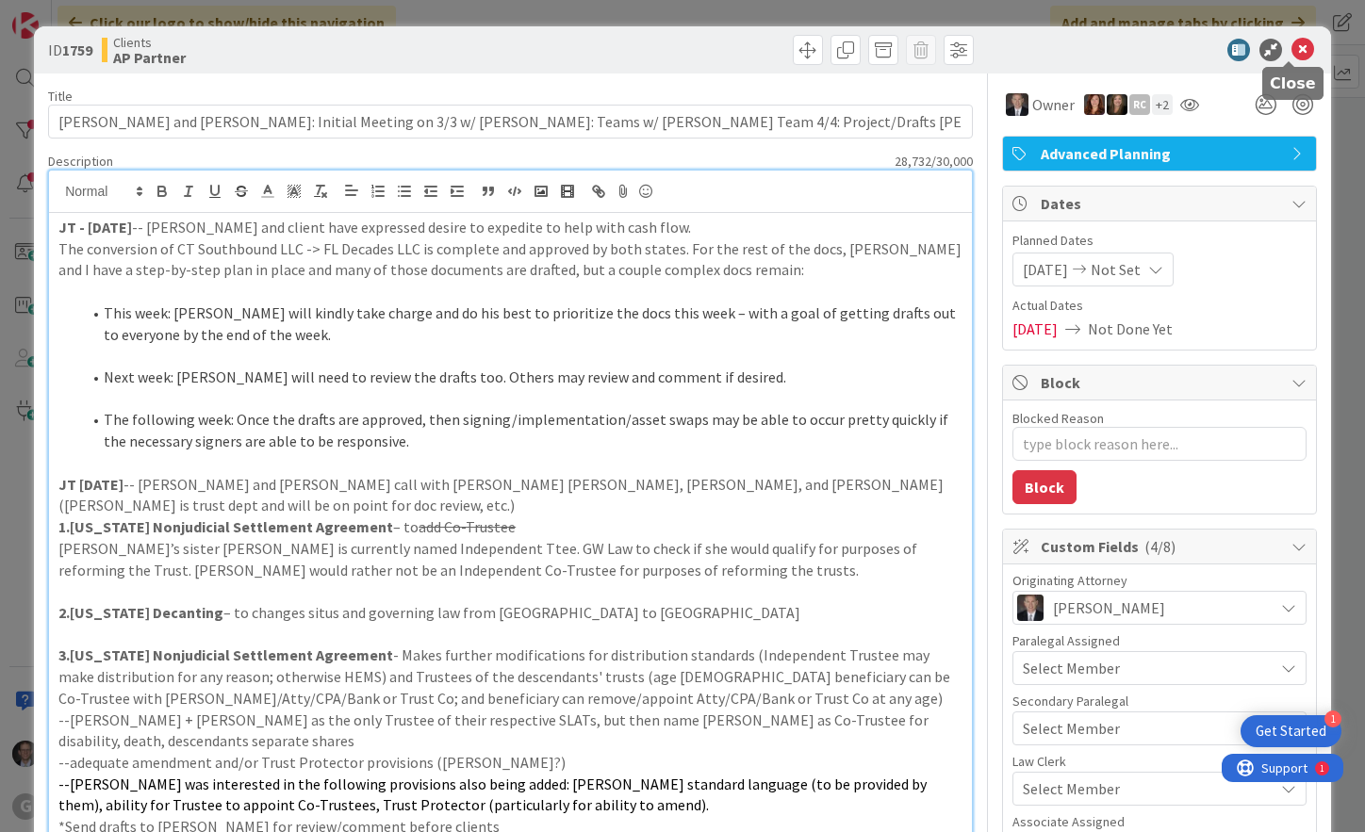
click at [1292, 49] on icon at bounding box center [1303, 50] width 23 height 23
